Goal: Task Accomplishment & Management: Complete application form

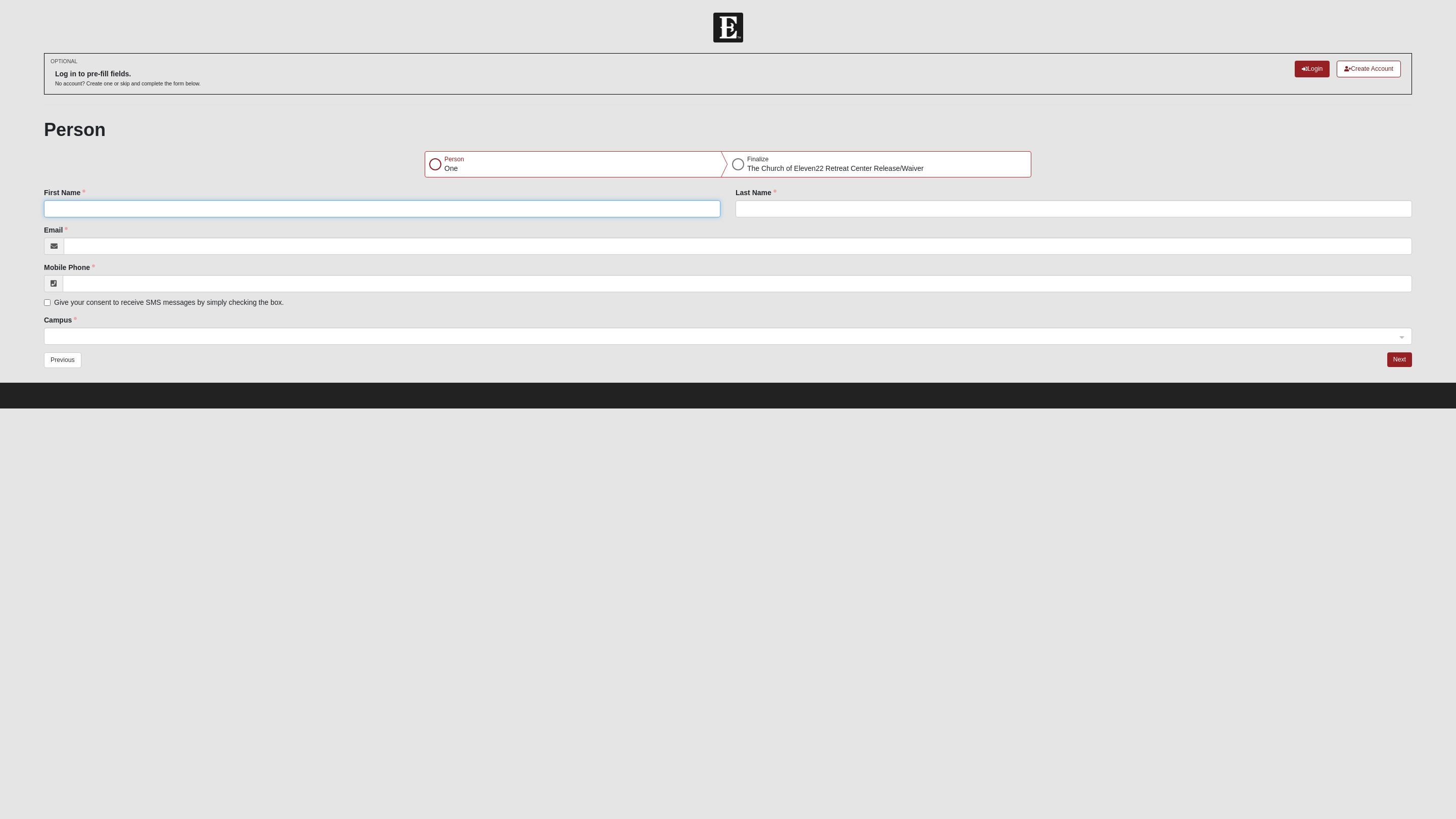
click at [91, 209] on input "First Name" at bounding box center [382, 209] width 677 height 17
type input "[PERSON_NAME]"
click at [439, 167] on div at bounding box center [435, 164] width 12 height 12
click at [438, 165] on div at bounding box center [435, 164] width 12 height 12
click at [743, 207] on input "Last Name" at bounding box center [1074, 209] width 677 height 17
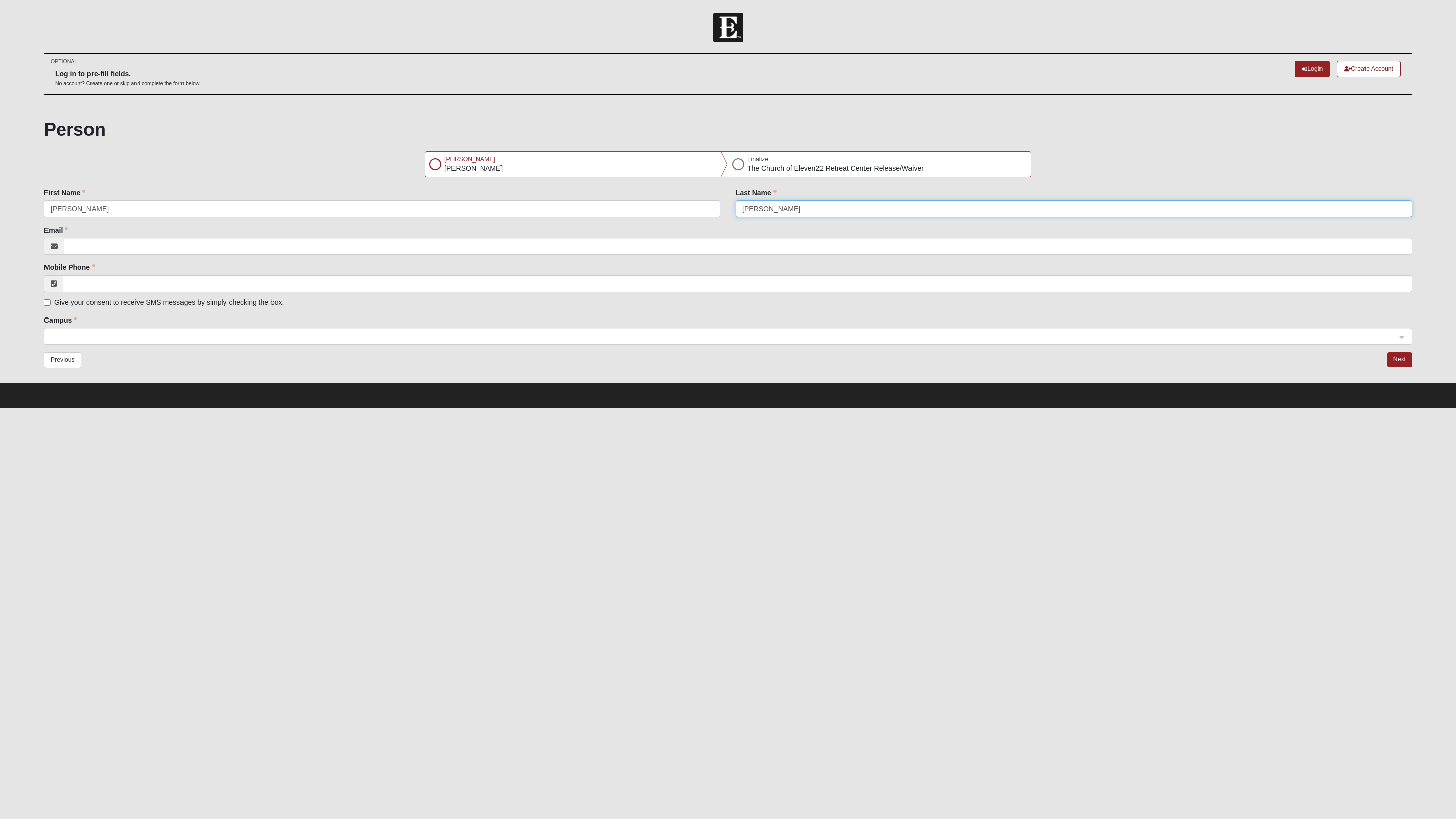
type input "[PERSON_NAME]"
click at [169, 247] on input "Email" at bounding box center [738, 246] width 1348 height 17
type input "[EMAIL_ADDRESS][DOMAIN_NAME]"
click at [179, 287] on input "Mobile Phone" at bounding box center [737, 283] width 1350 height 17
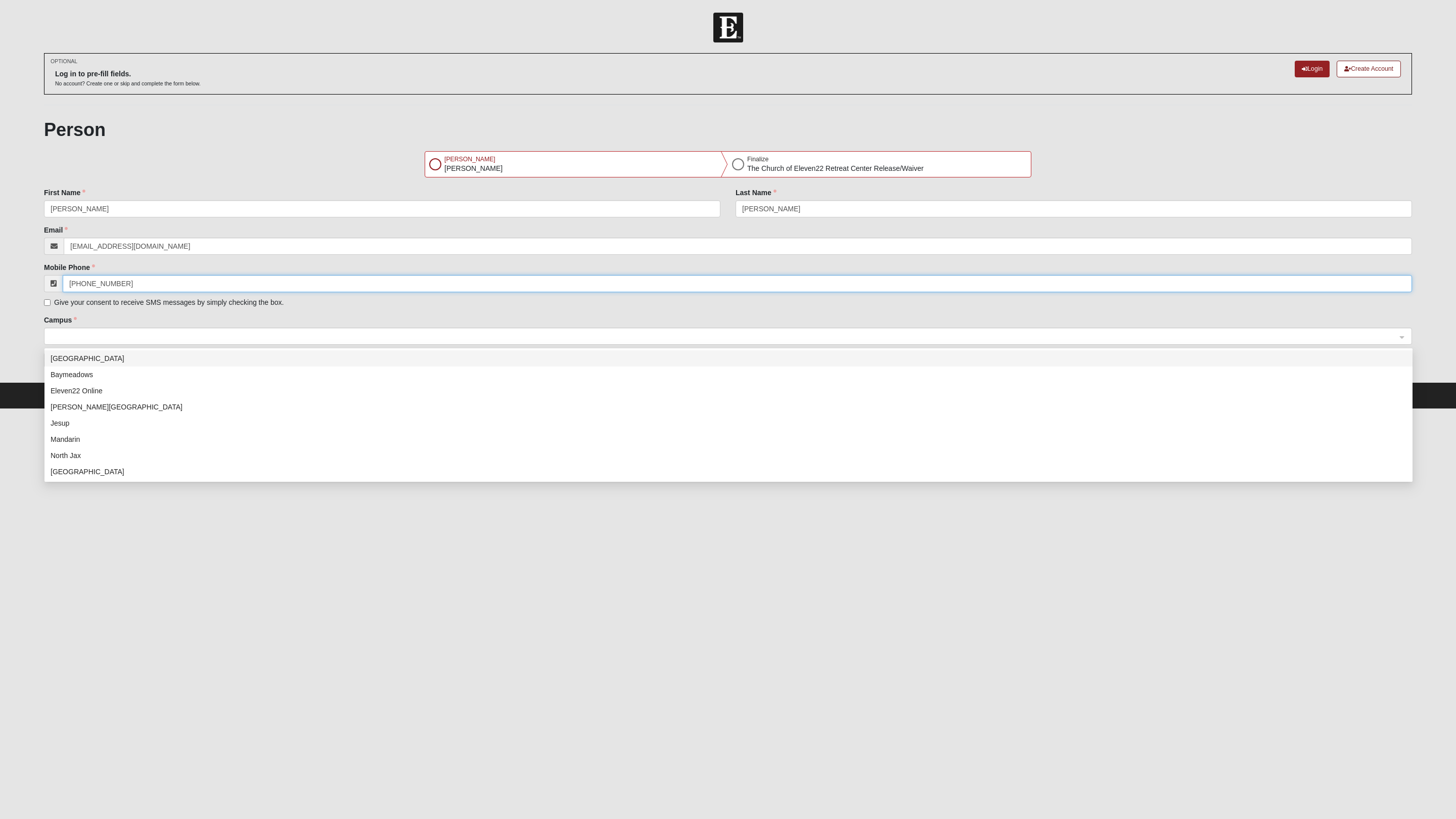
click at [116, 332] on span at bounding box center [724, 336] width 1346 height 11
type input "[PHONE_NUMBER]"
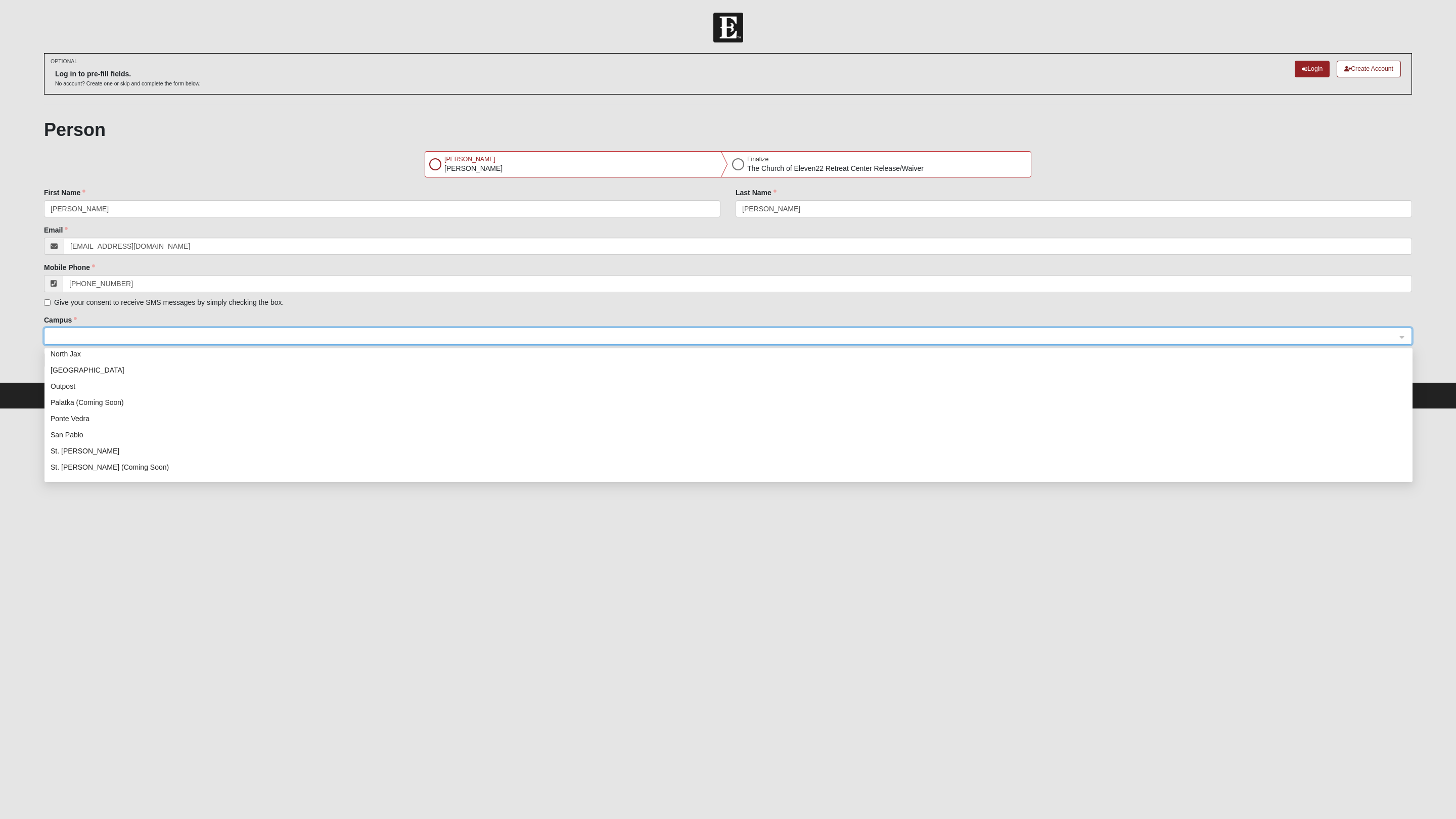
scroll to position [129, 0]
click at [69, 407] on div "San Pablo" at bounding box center [729, 407] width 1356 height 11
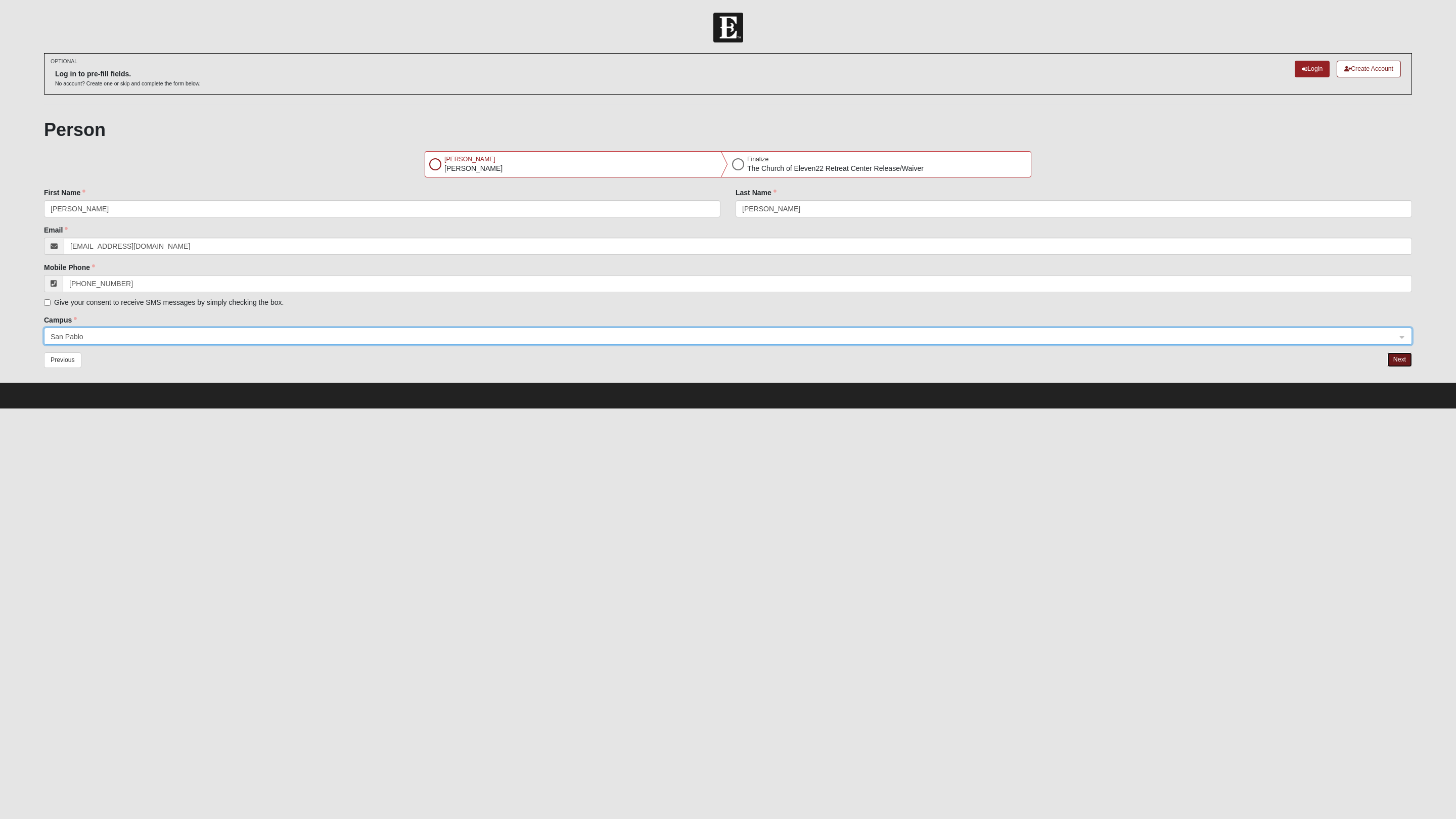
drag, startPoint x: 1399, startPoint y: 362, endPoint x: 1368, endPoint y: 359, distance: 31.1
click at [1103, 361] on button "Next" at bounding box center [1400, 359] width 25 height 15
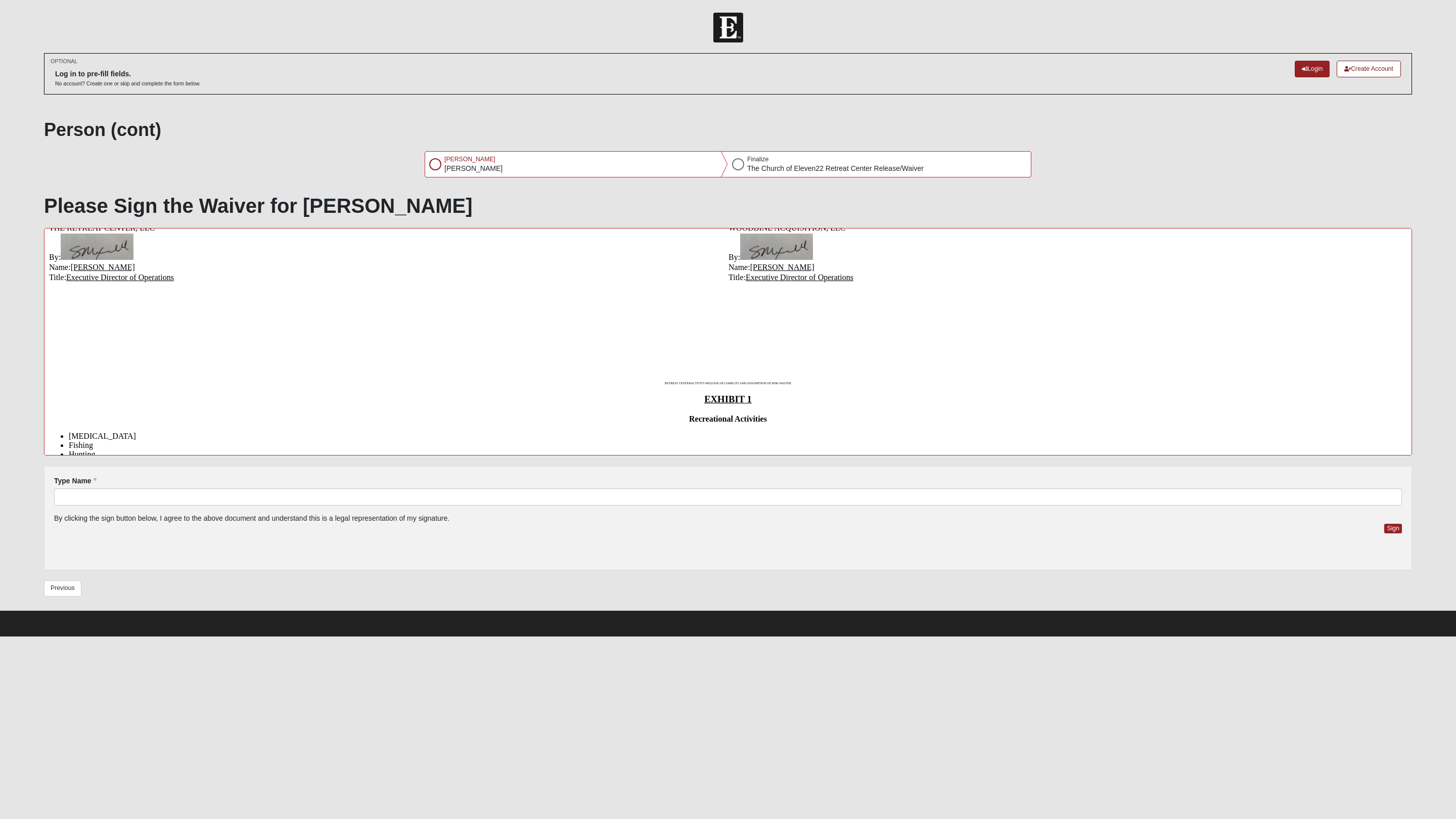
scroll to position [366, 0]
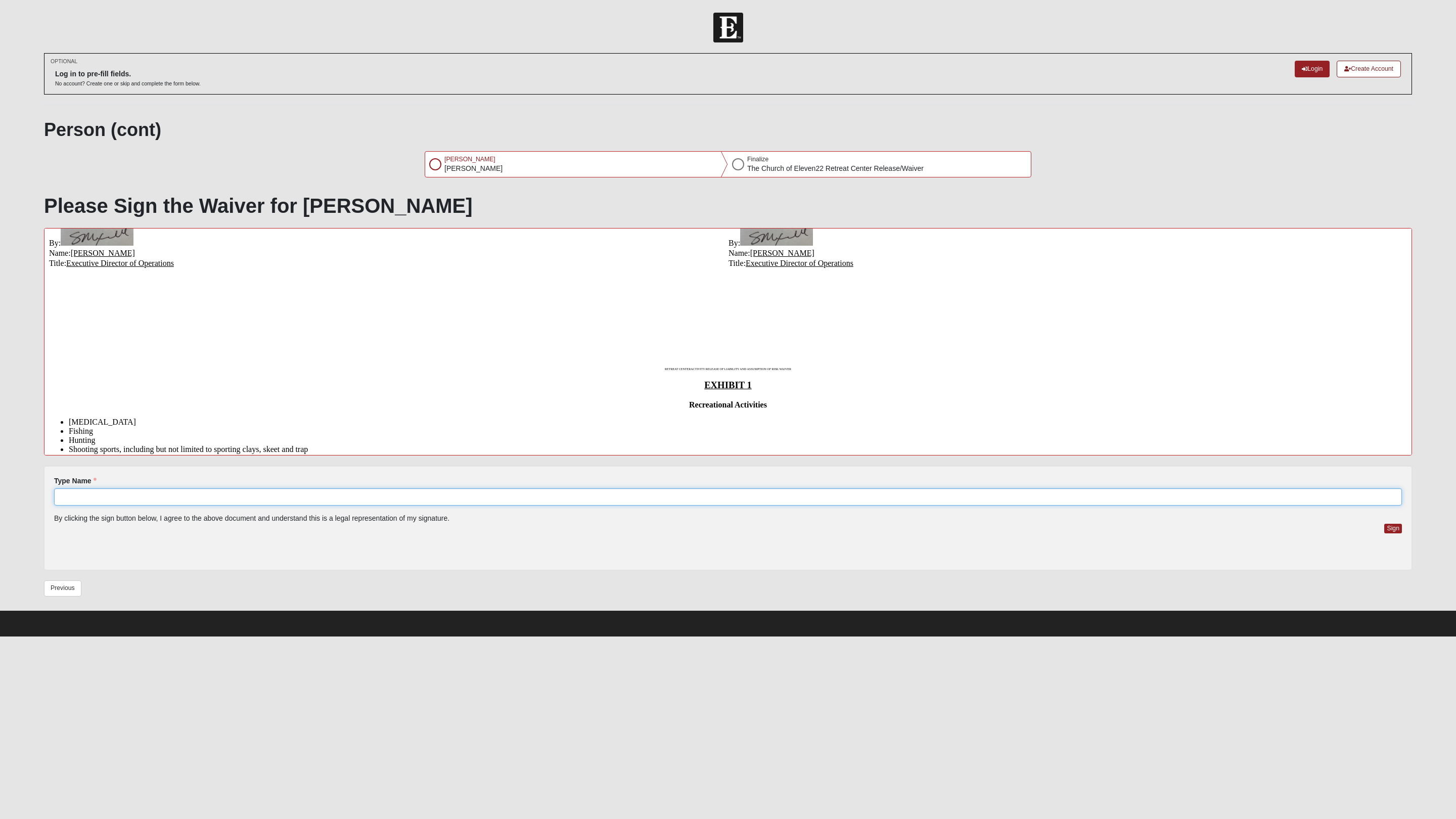
click at [88, 499] on input "Type Name" at bounding box center [728, 497] width 1348 height 17
type input "[PERSON_NAME]"
click at [1103, 522] on button "Sign" at bounding box center [1393, 529] width 18 height 9
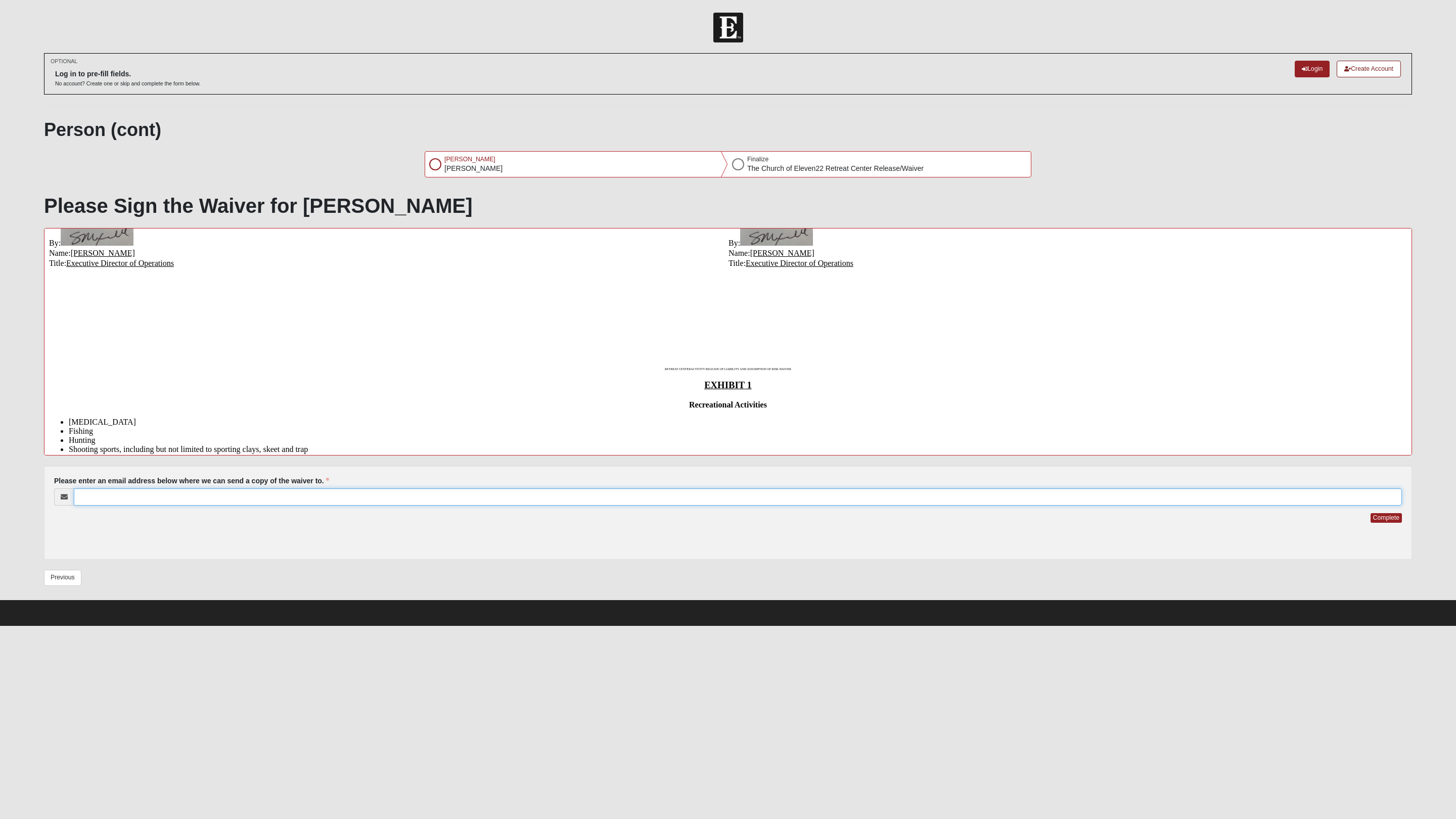
click at [117, 499] on input "Please enter an email address below where we can send a copy of the waiver to." at bounding box center [737, 497] width 1328 height 17
type input "[EMAIL_ADDRESS][DOMAIN_NAME]"
click at [1103, 522] on button "Complete" at bounding box center [1386, 518] width 32 height 9
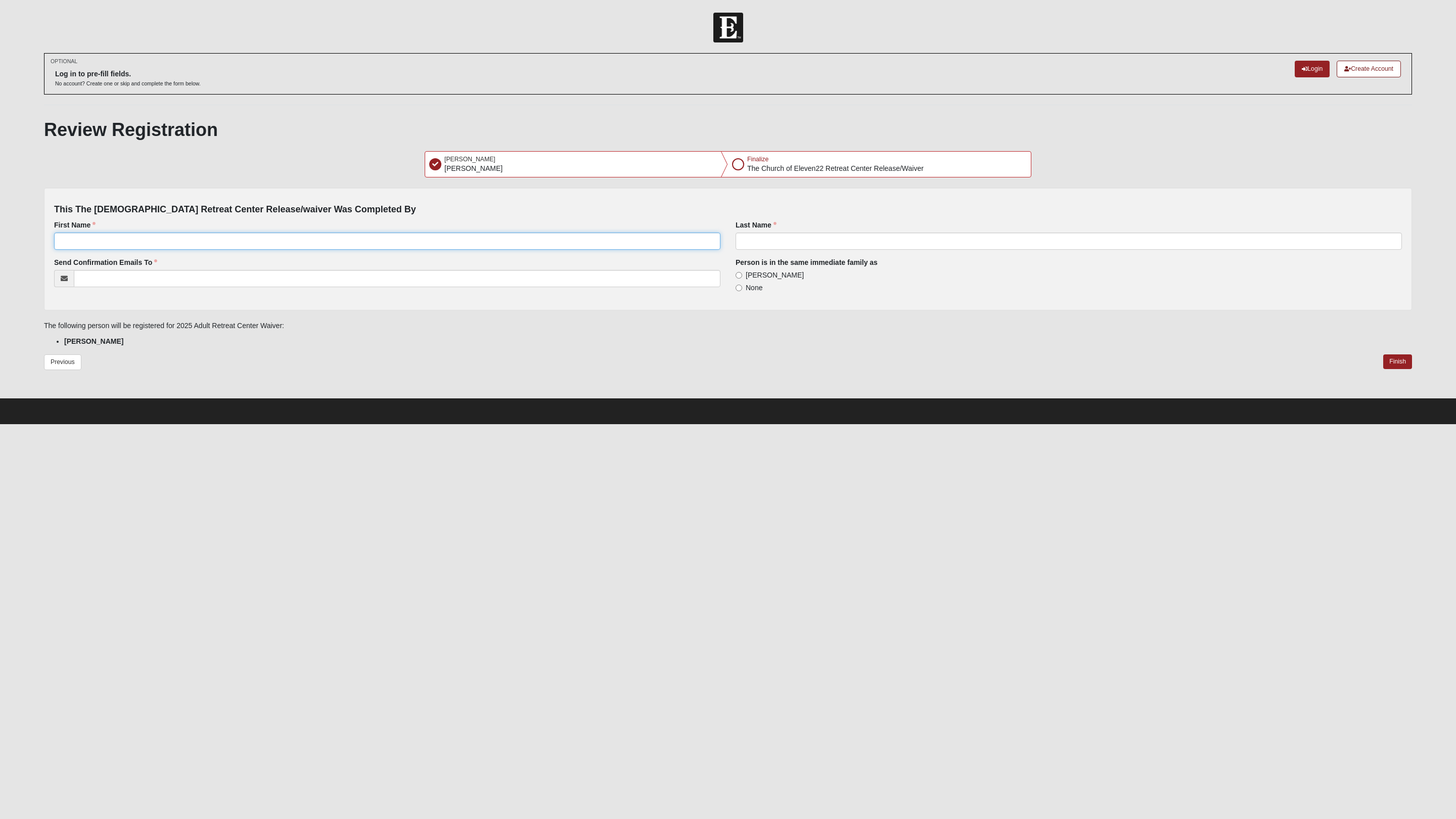
click at [435, 246] on input "First Name" at bounding box center [387, 241] width 667 height 17
type input "[PERSON_NAME]"
click at [791, 243] on input "Last Name" at bounding box center [1069, 241] width 667 height 17
type input "[PERSON_NAME]"
click at [337, 279] on input "Send Confirmation Emails To" at bounding box center [397, 278] width 647 height 17
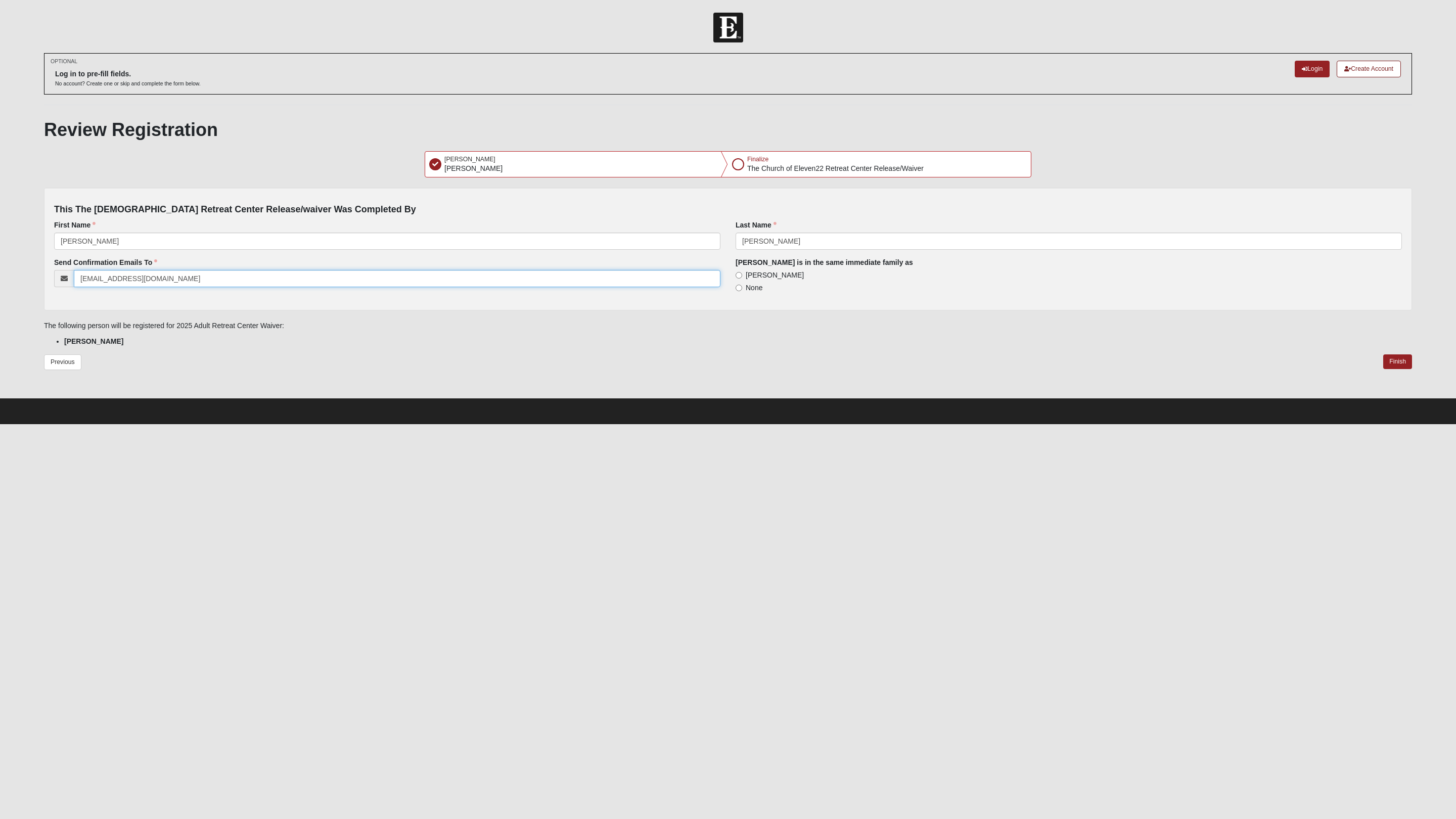
type input "[EMAIL_ADDRESS][DOMAIN_NAME]"
click at [739, 278] on input "[PERSON_NAME]" at bounding box center [739, 275] width 6 height 6
radio input "true"
click at [1103, 363] on button "Finish" at bounding box center [1398, 362] width 29 height 15
